Goal: Navigation & Orientation: Find specific page/section

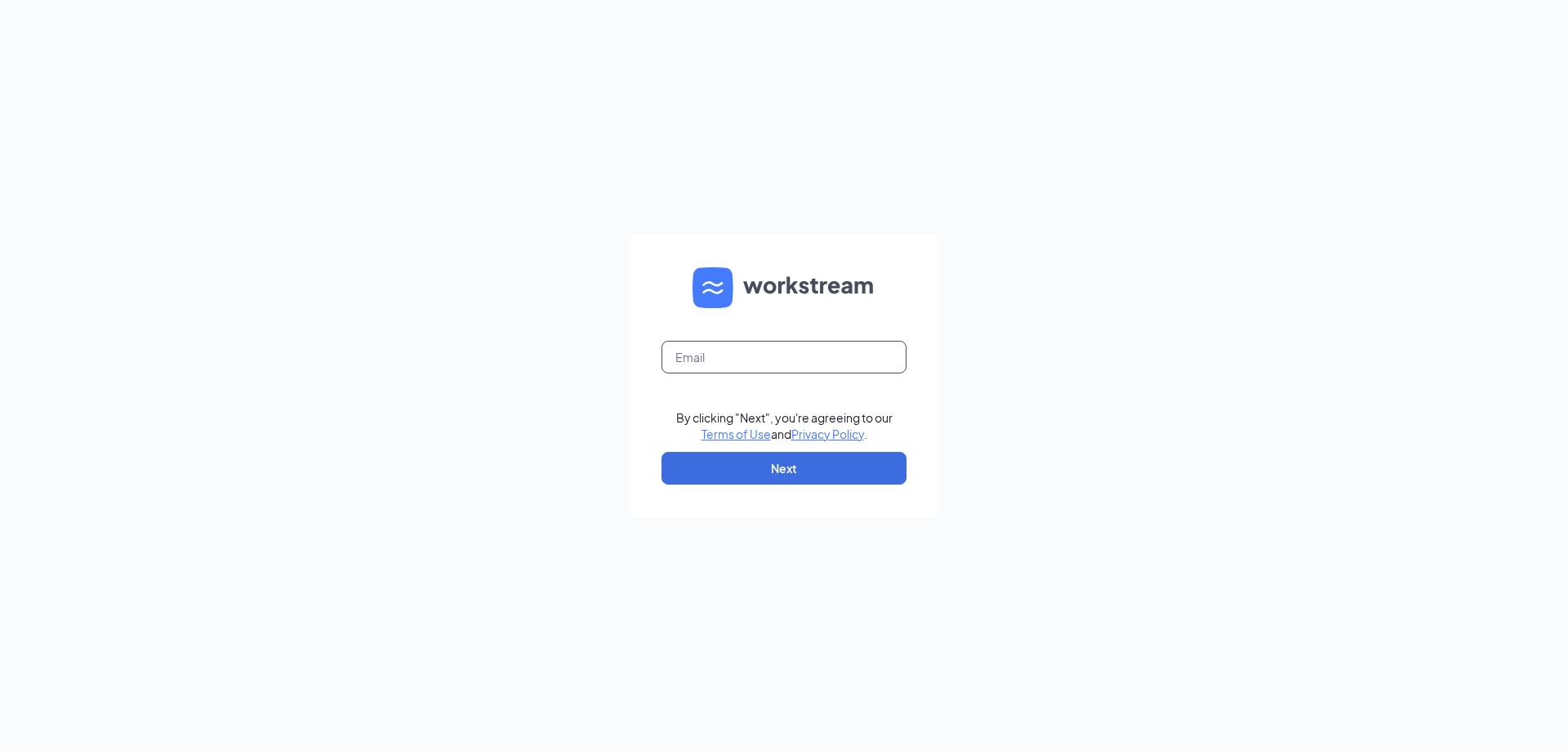
click at [761, 359] on input "text" at bounding box center [784, 357] width 245 height 33
type input "[EMAIL_ADDRESS][DOMAIN_NAME]"
click at [798, 468] on button "Next" at bounding box center [784, 468] width 245 height 33
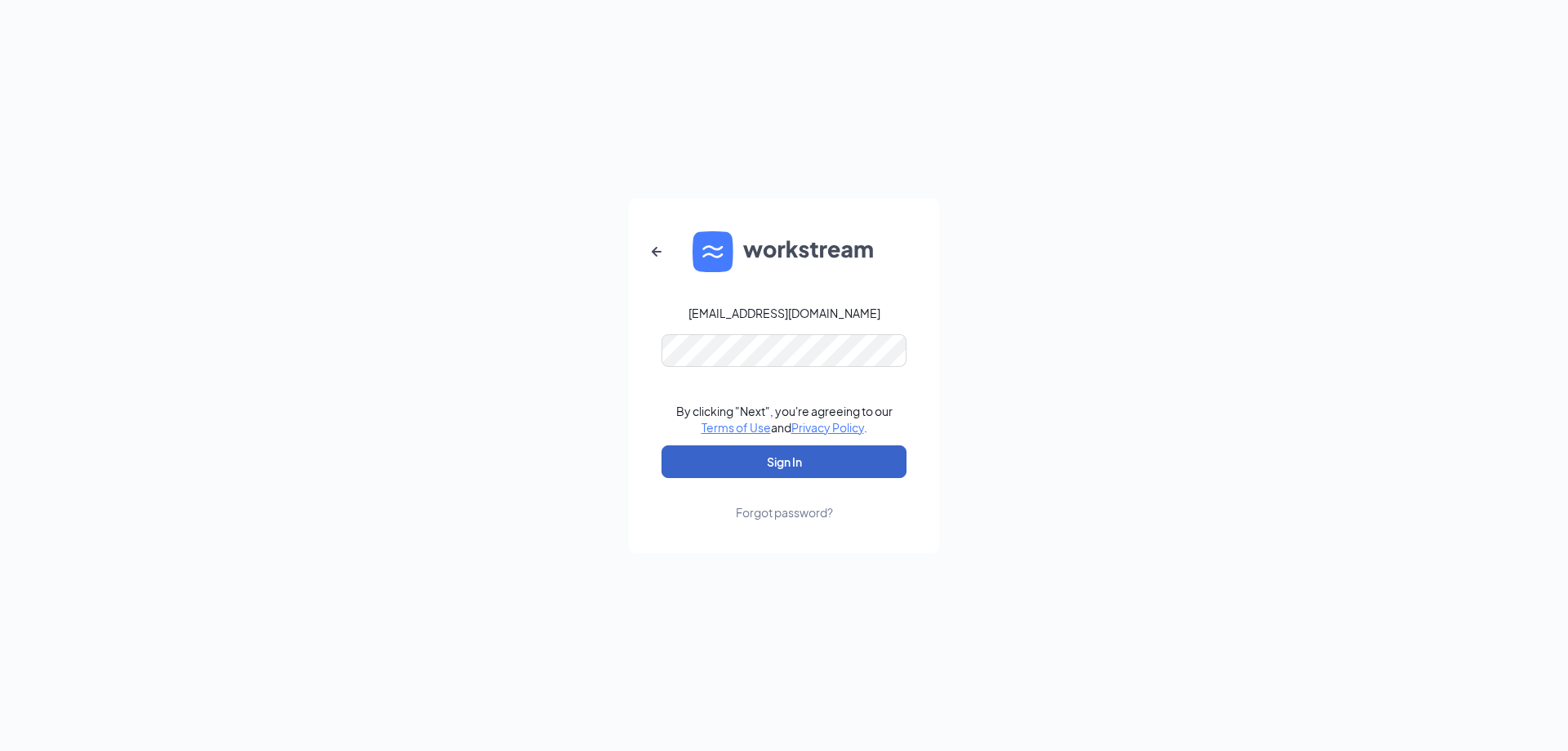
click at [796, 461] on button "Sign In" at bounding box center [784, 462] width 245 height 33
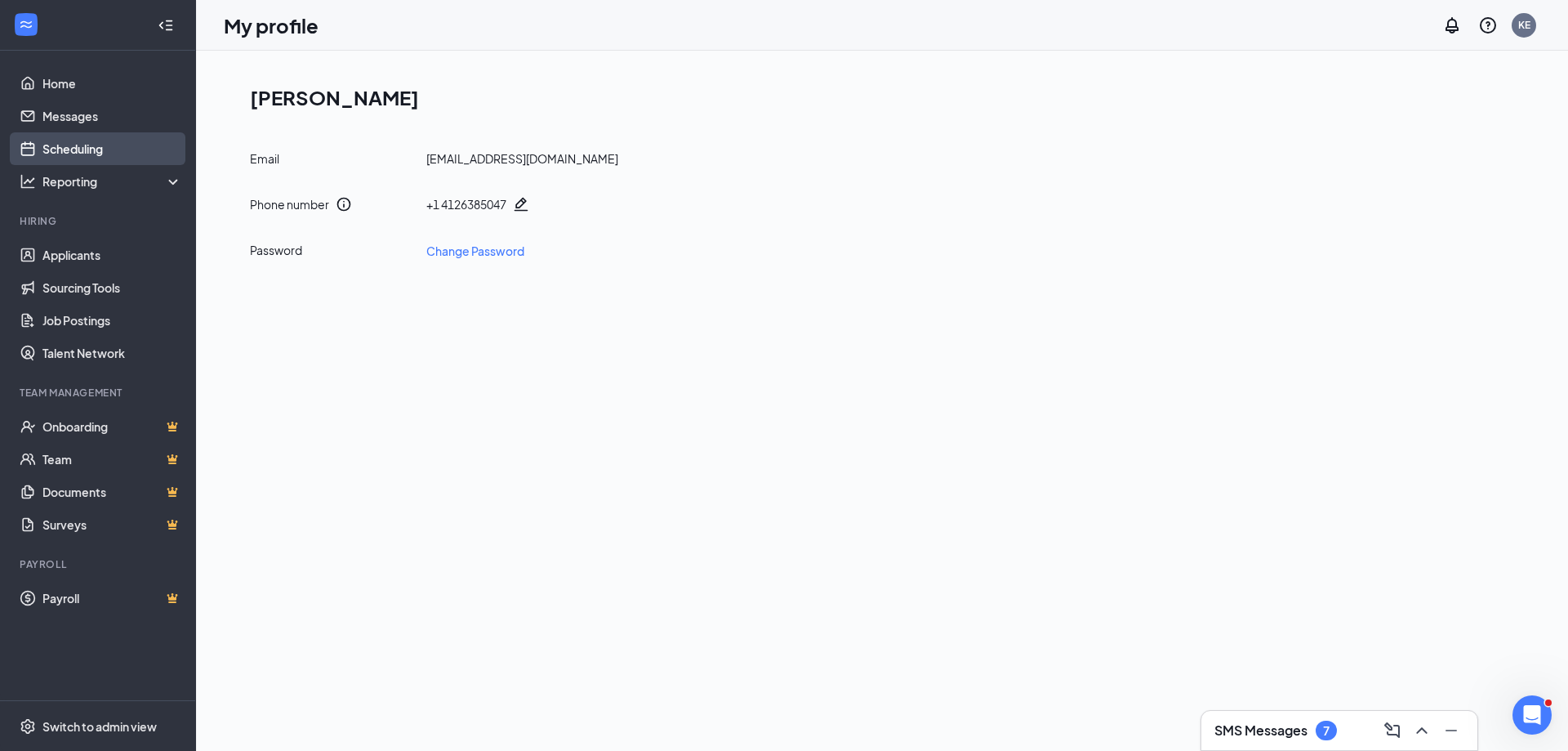
drag, startPoint x: 74, startPoint y: 151, endPoint x: 66, endPoint y: 151, distance: 8.0
click at [73, 151] on link "Scheduling" at bounding box center [112, 149] width 139 height 33
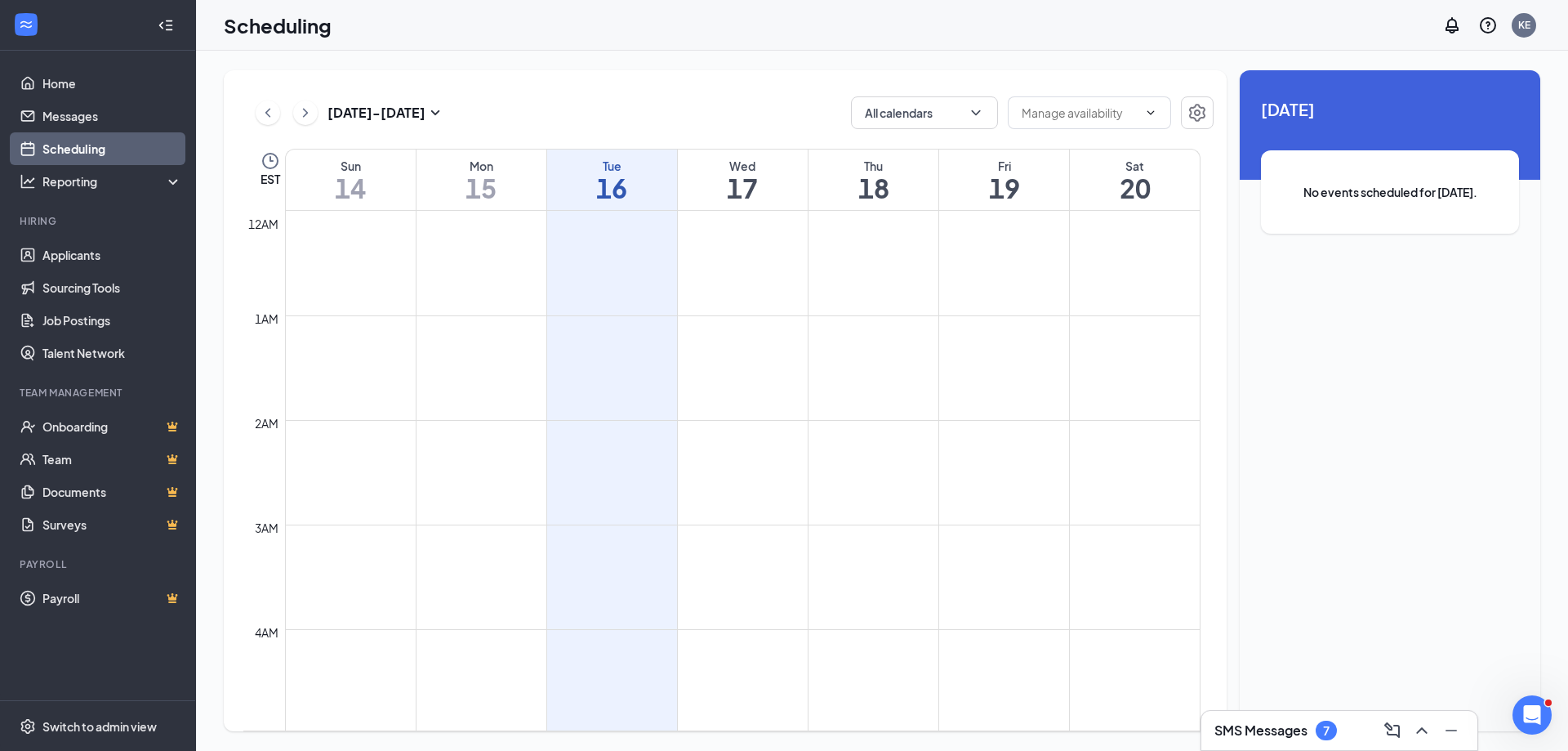
scroll to position [803, 0]
click at [48, 80] on link "Home" at bounding box center [112, 83] width 139 height 33
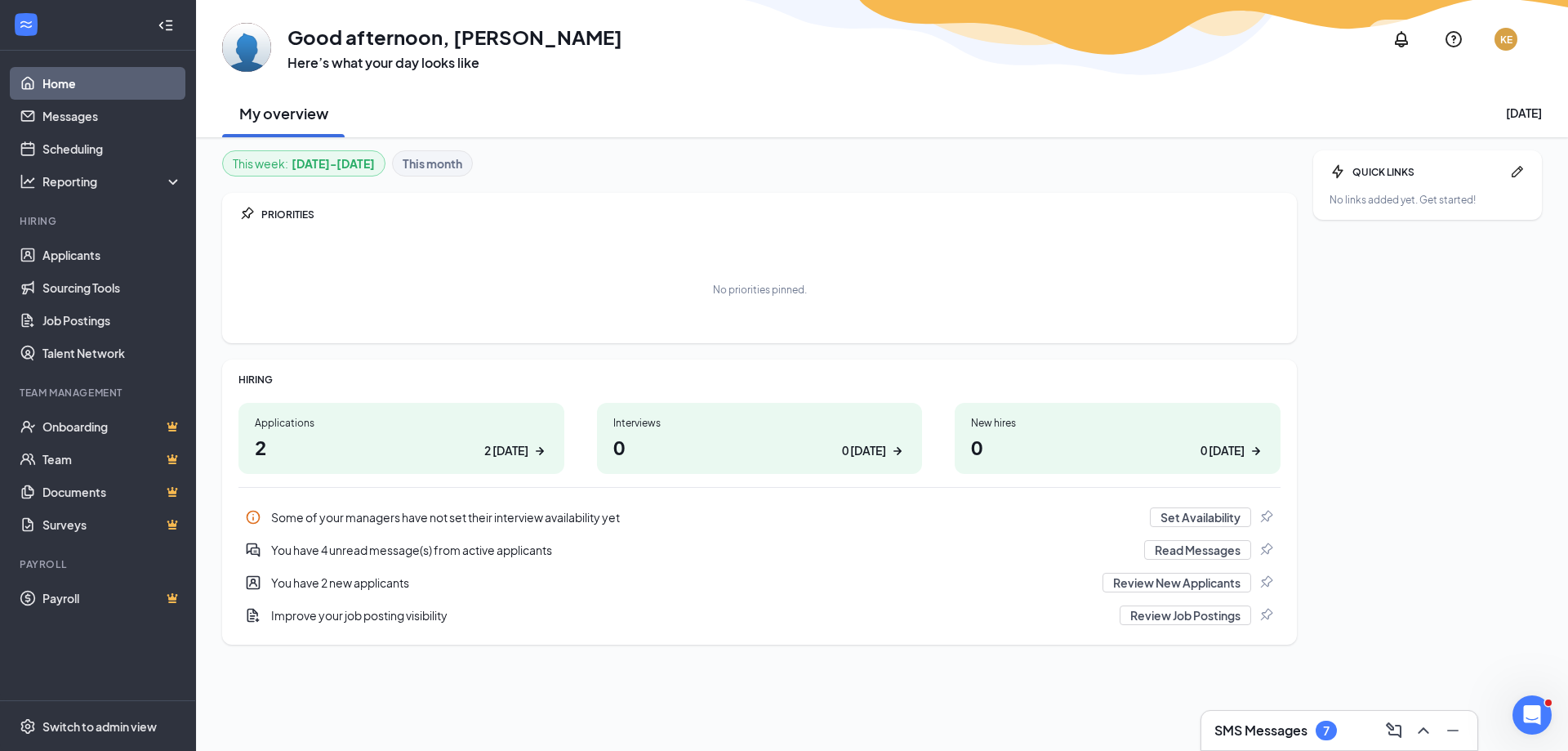
click at [22, 28] on icon "WorkstreamLogo" at bounding box center [26, 24] width 16 height 16
click at [51, 144] on link "Scheduling" at bounding box center [112, 149] width 139 height 33
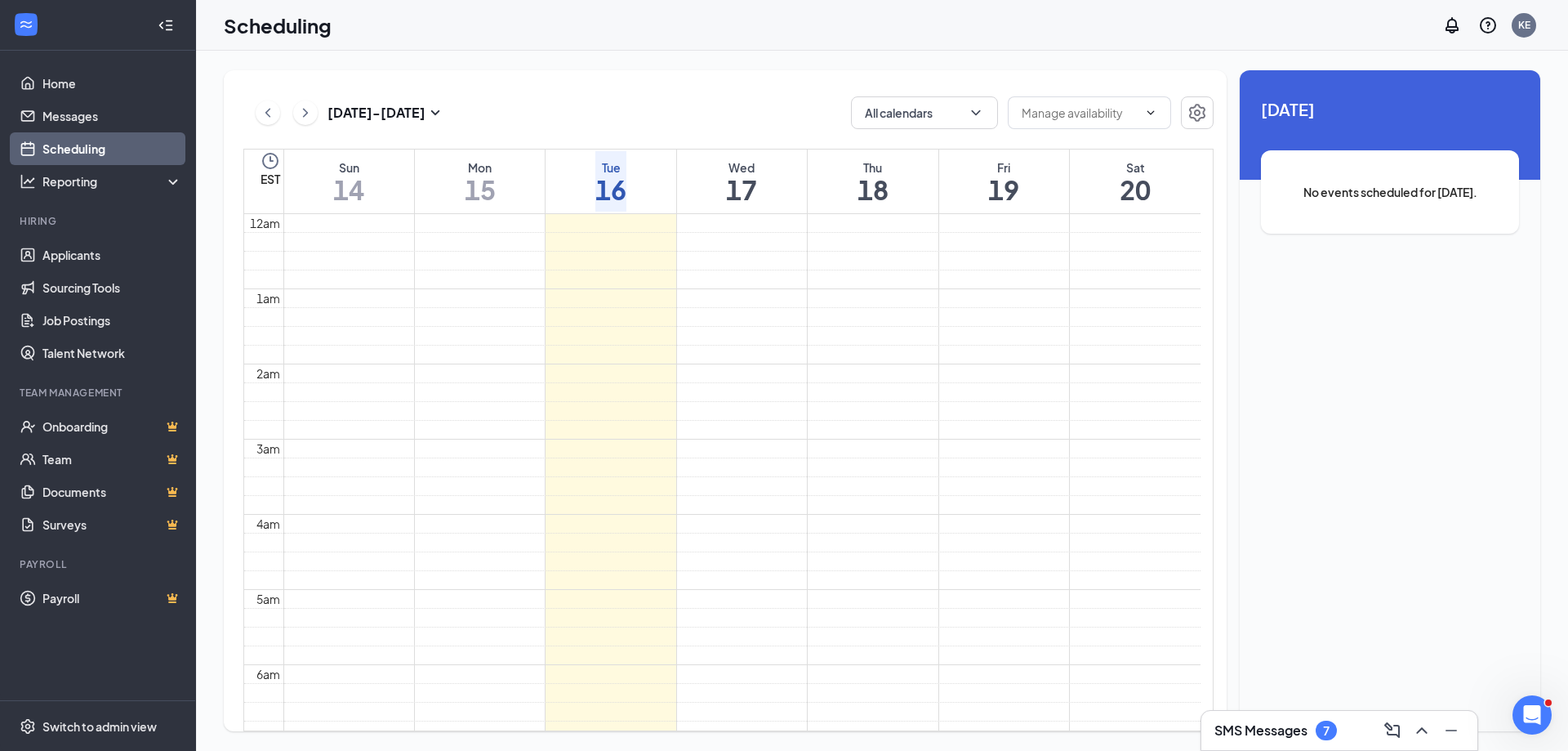
scroll to position [577, 0]
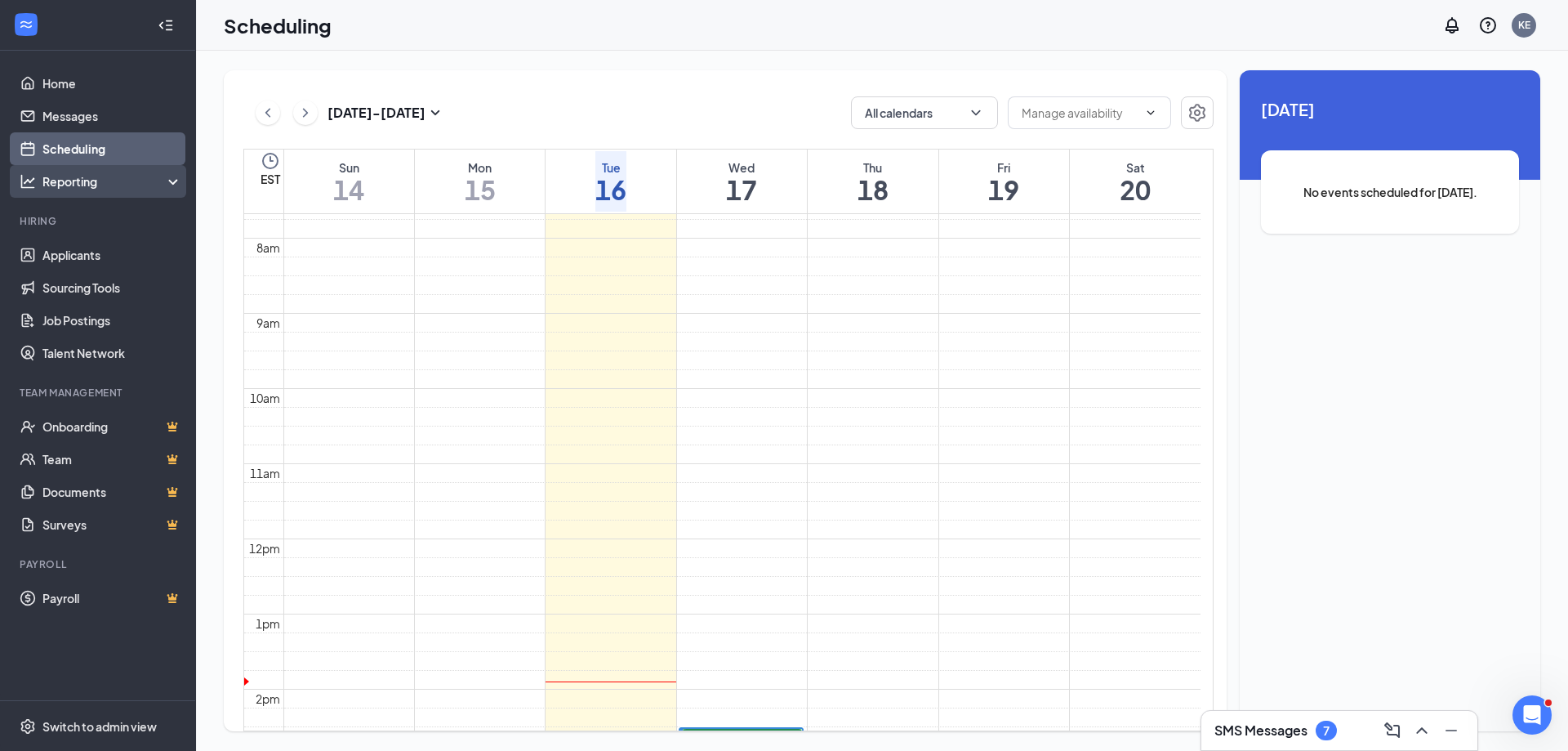
click at [60, 182] on div "Reporting" at bounding box center [112, 181] width 140 height 16
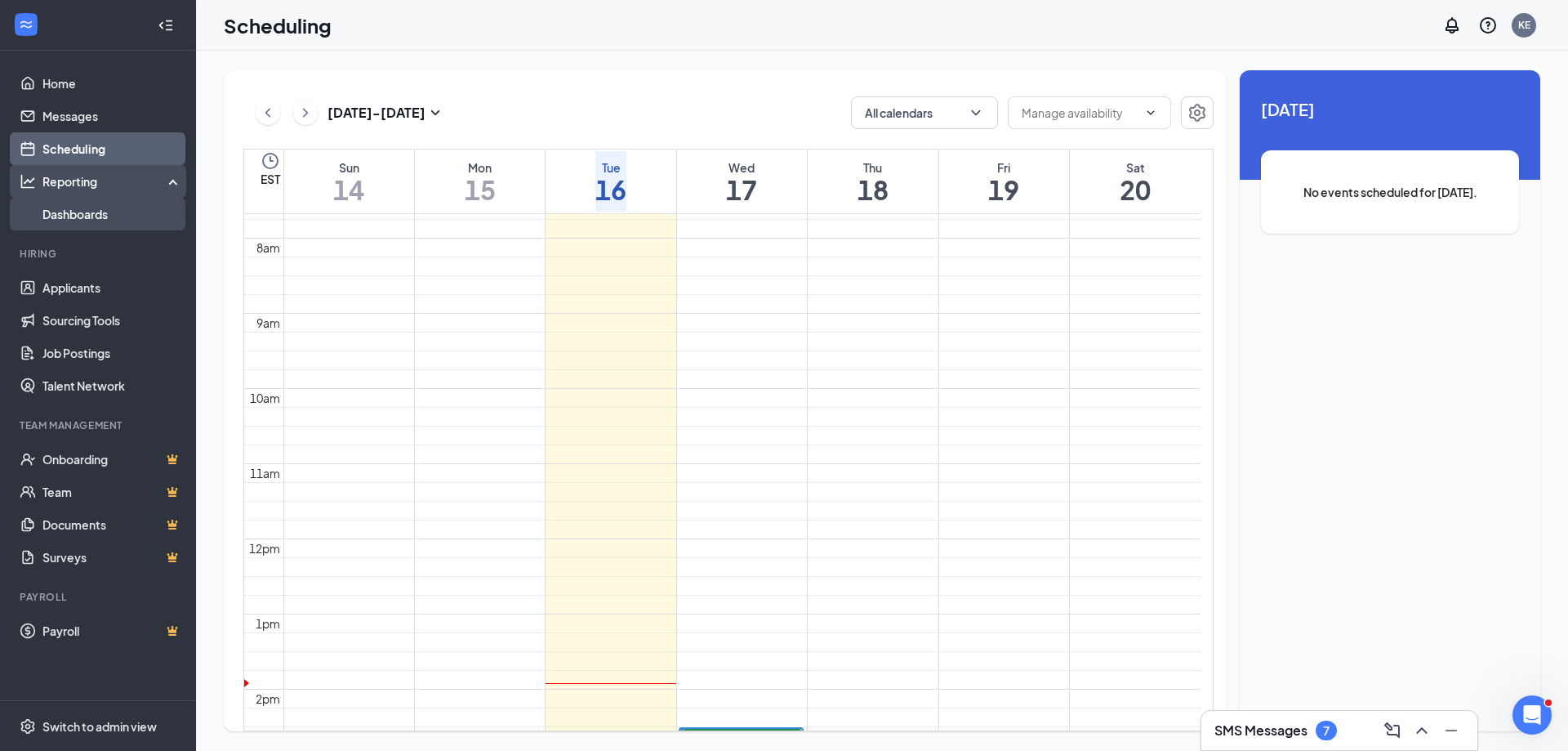
click at [77, 204] on link "Dashboards" at bounding box center [112, 215] width 139 height 33
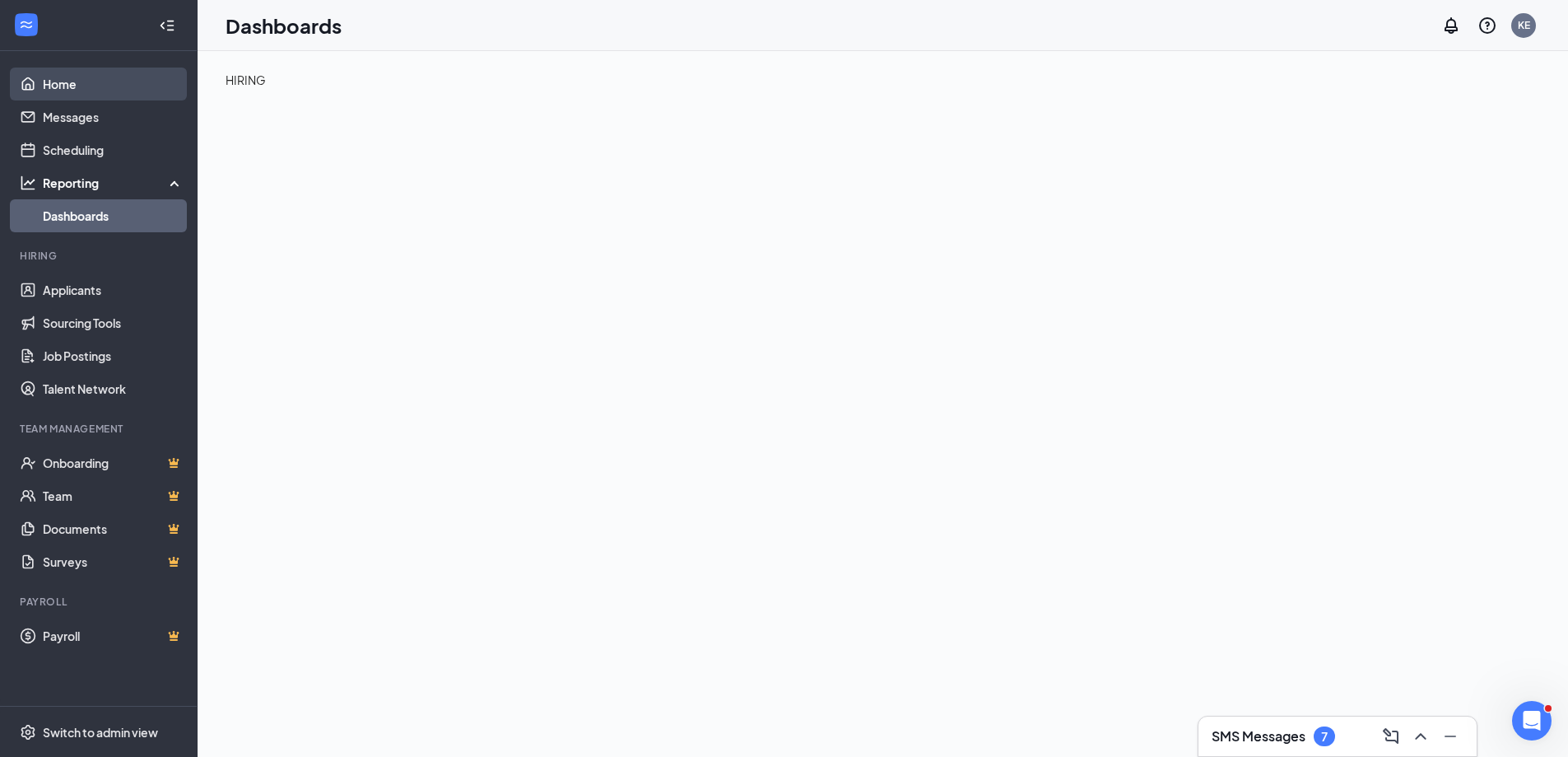
click at [53, 77] on link "Home" at bounding box center [112, 84] width 140 height 33
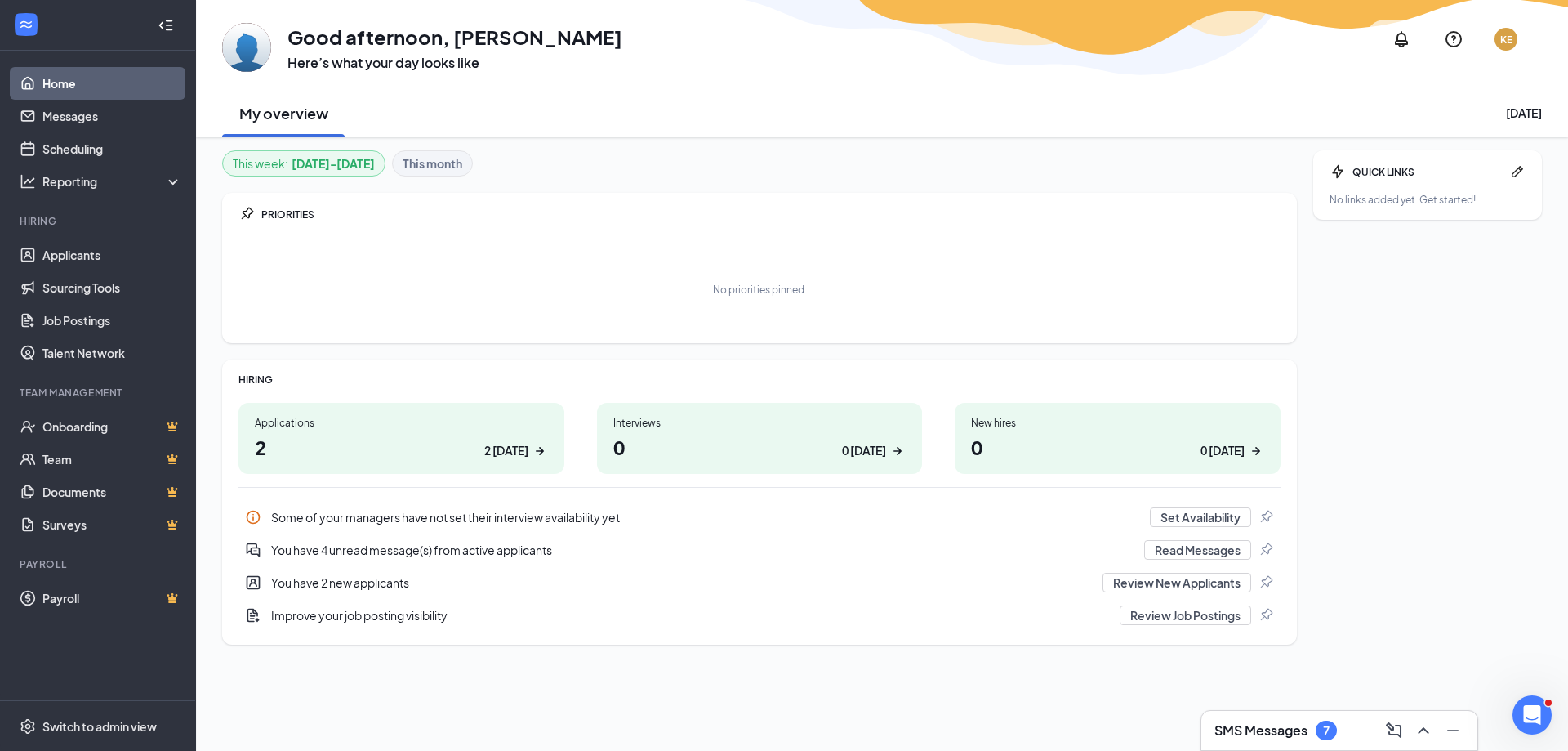
click at [169, 26] on icon "Collapse" at bounding box center [165, 25] width 16 height 16
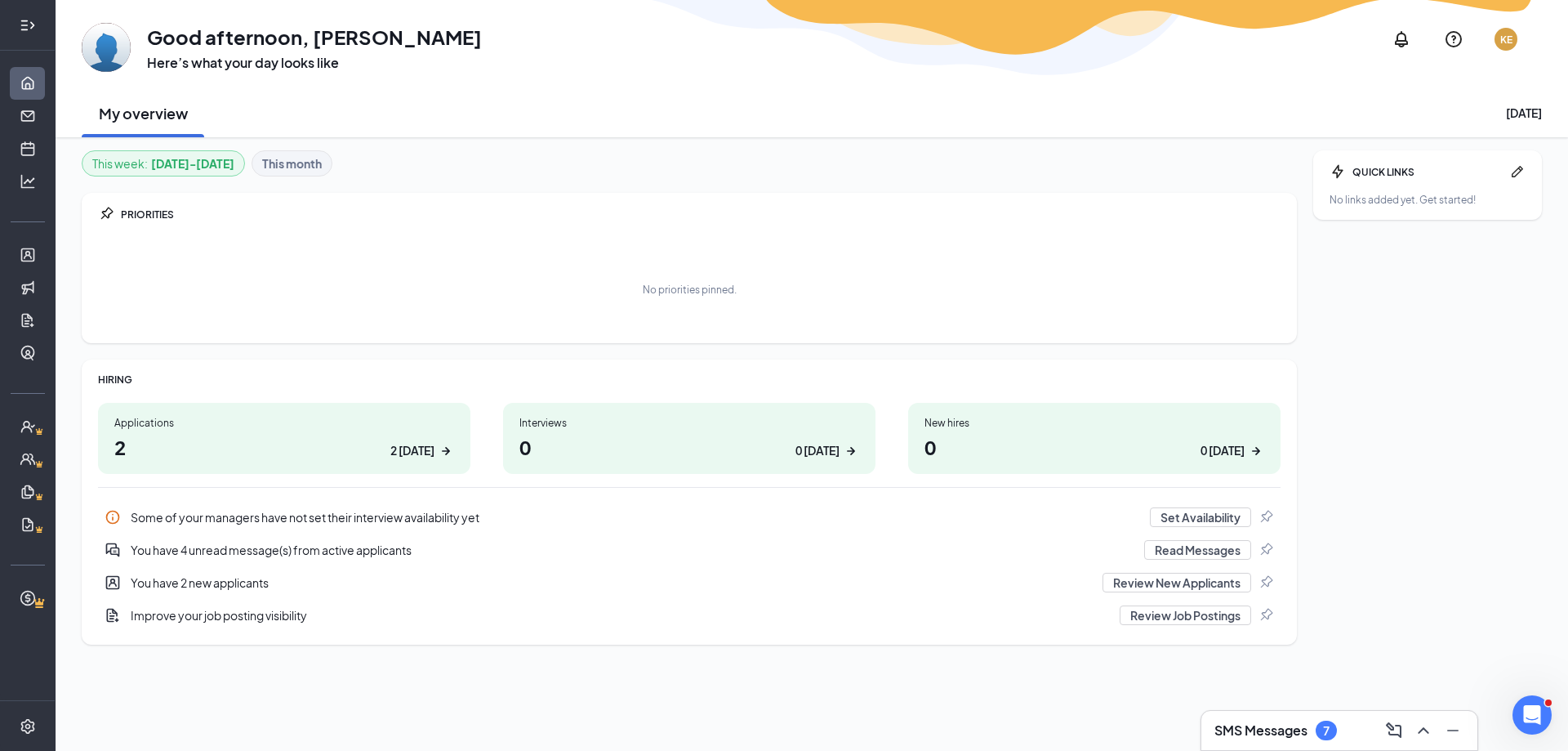
click at [23, 18] on icon "Expand" at bounding box center [28, 25] width 16 height 16
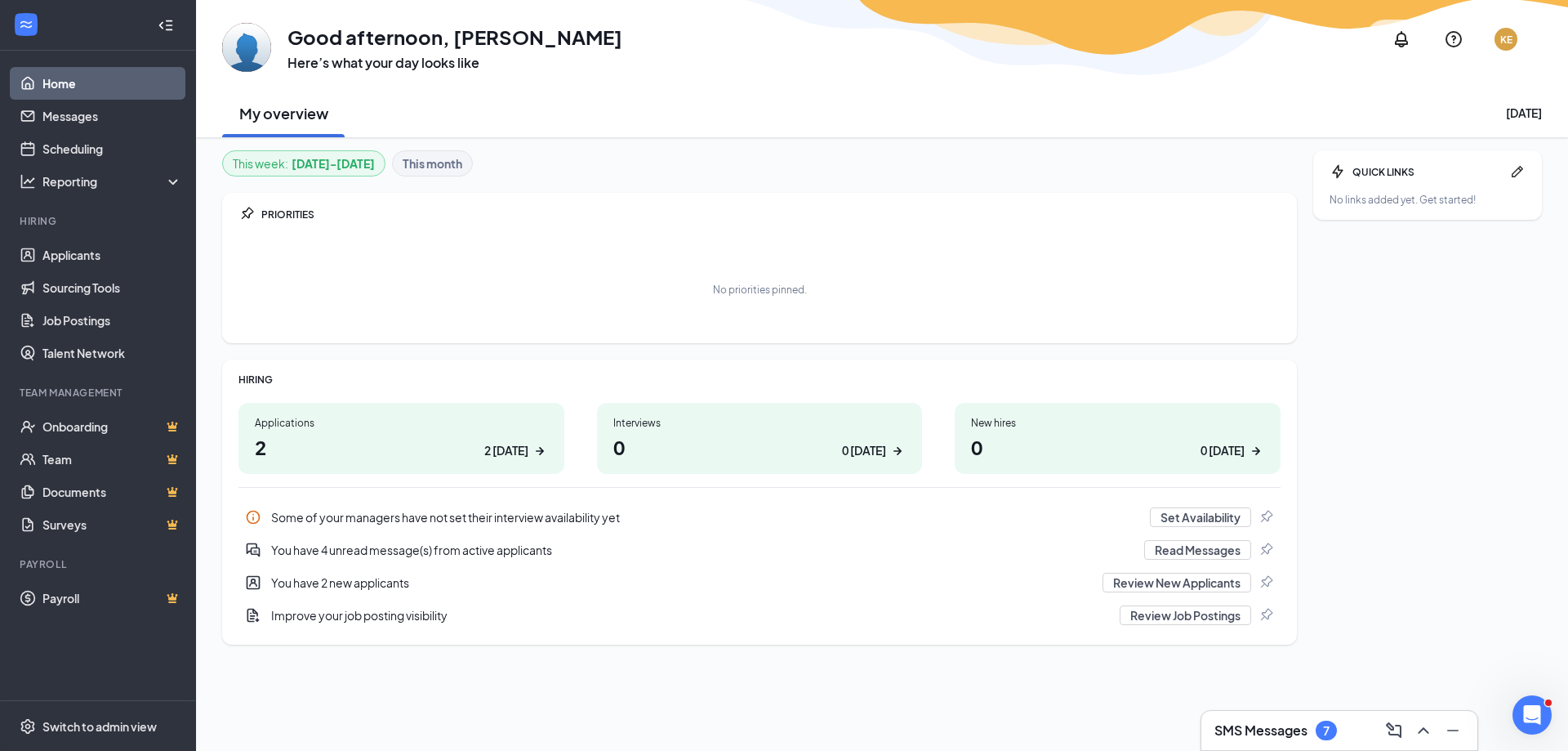
click at [44, 80] on link "Home" at bounding box center [112, 83] width 139 height 33
